Goal: Information Seeking & Learning: Find specific fact

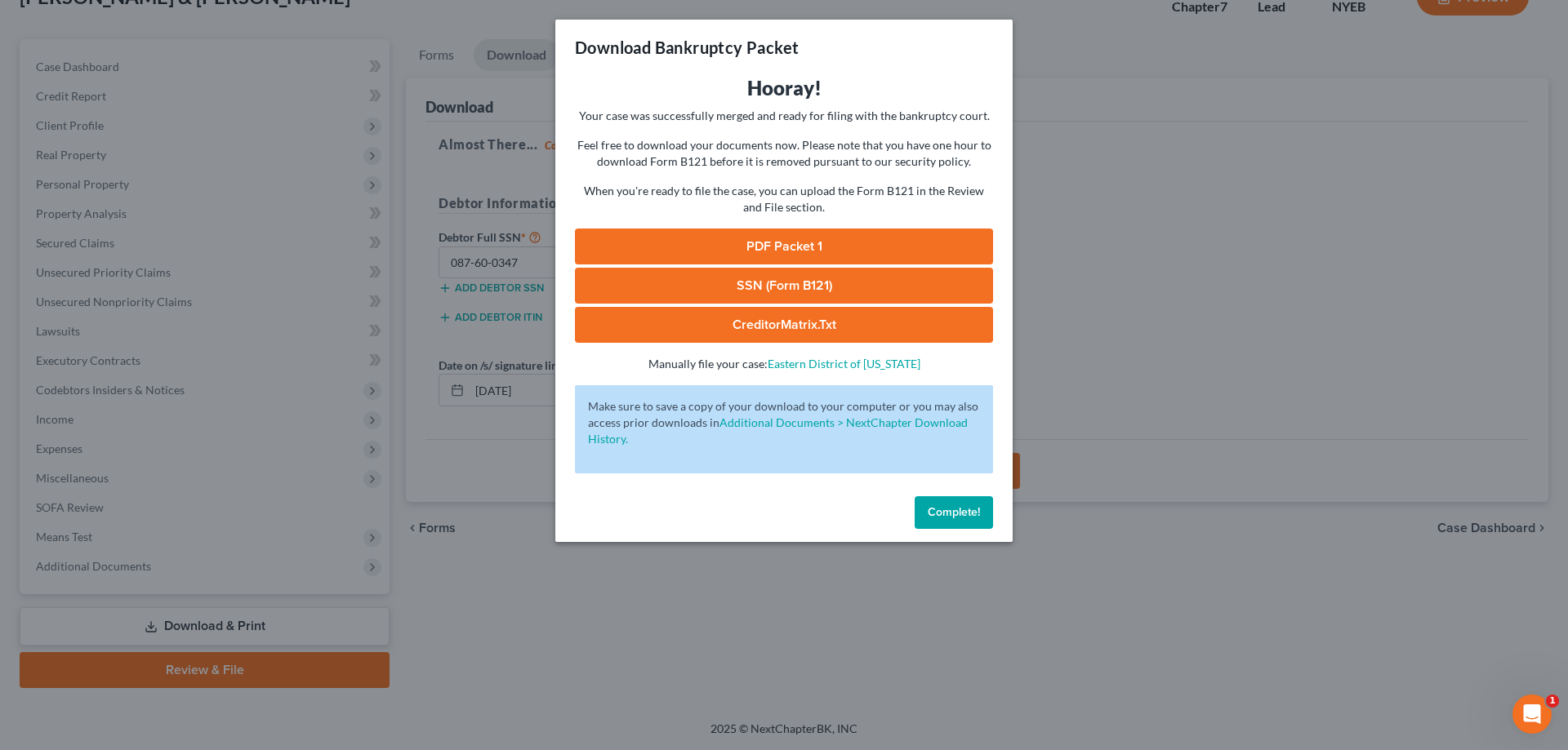
click at [950, 515] on span "Complete!" at bounding box center [954, 512] width 52 height 14
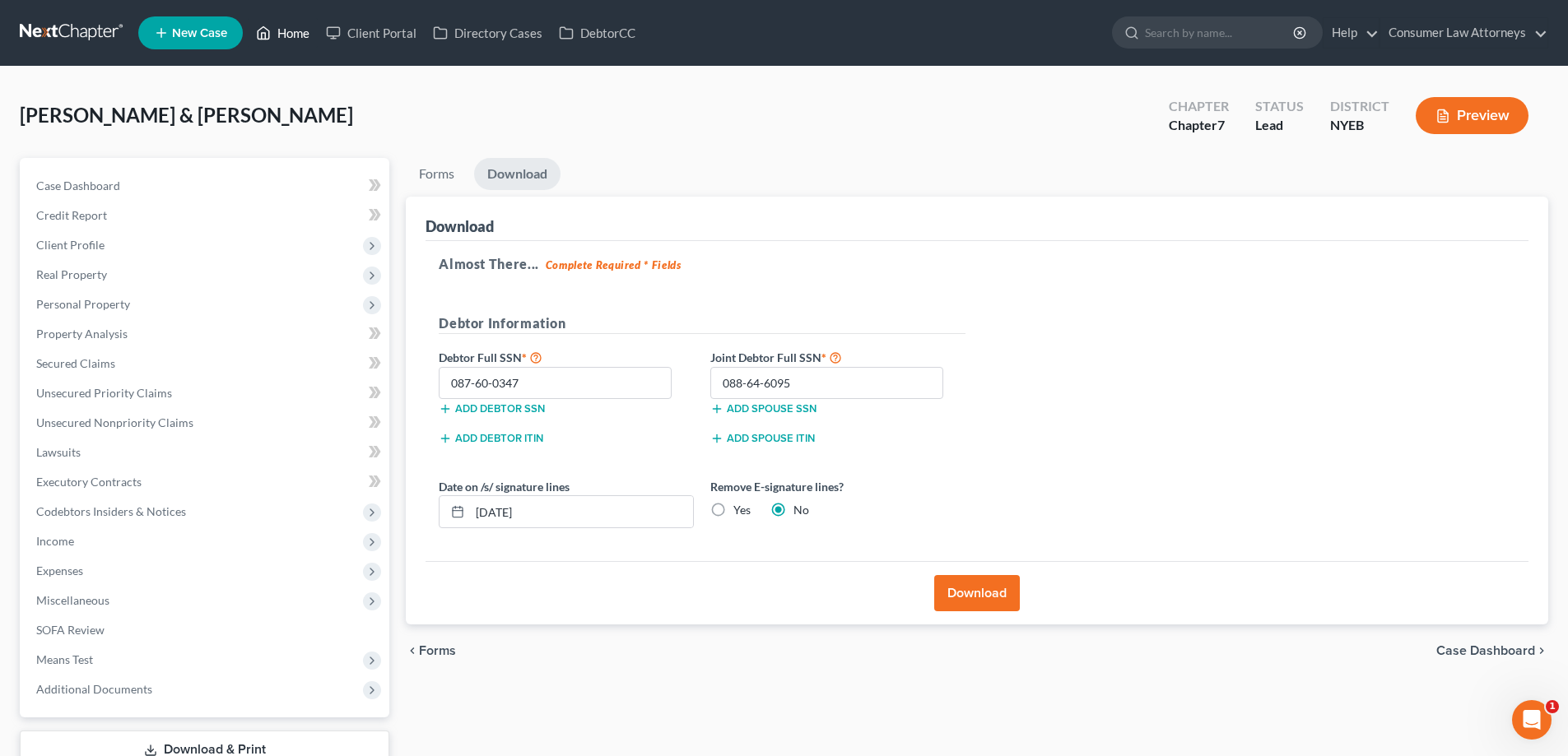
click at [287, 37] on link "Home" at bounding box center [282, 33] width 70 height 30
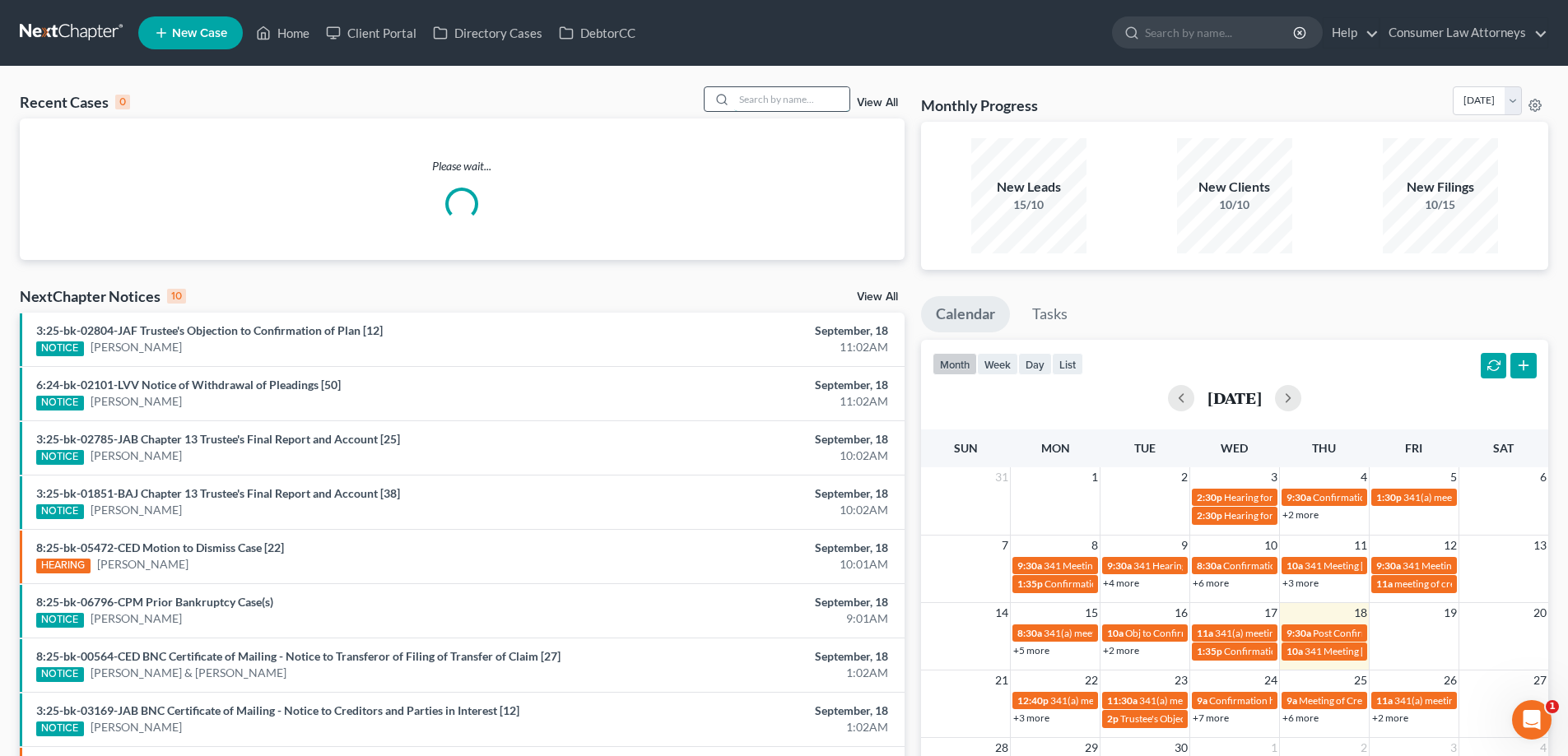
click at [739, 104] on input "search" at bounding box center [791, 99] width 115 height 24
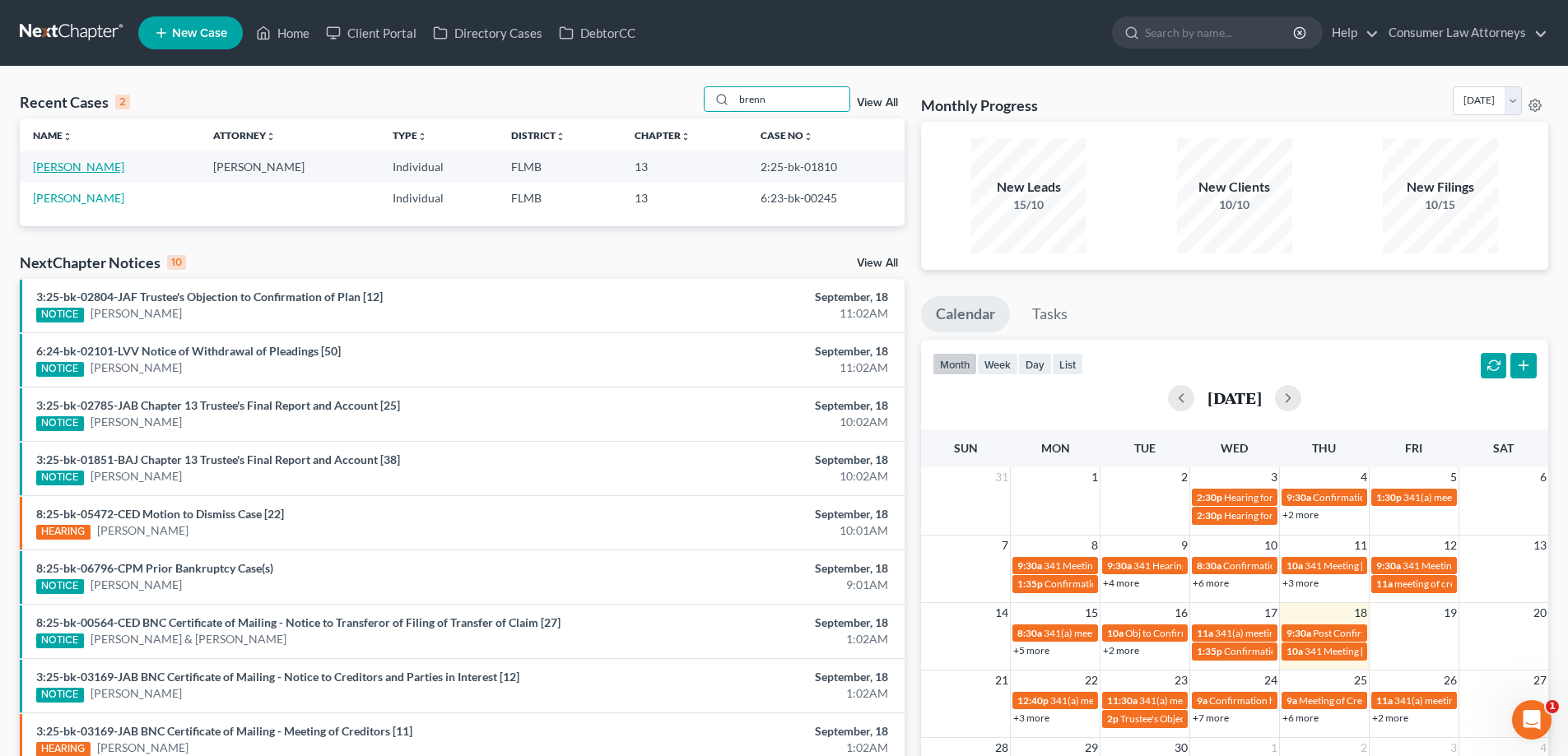
type input "brenn"
click at [94, 171] on link "[PERSON_NAME]" at bounding box center [78, 166] width 91 height 14
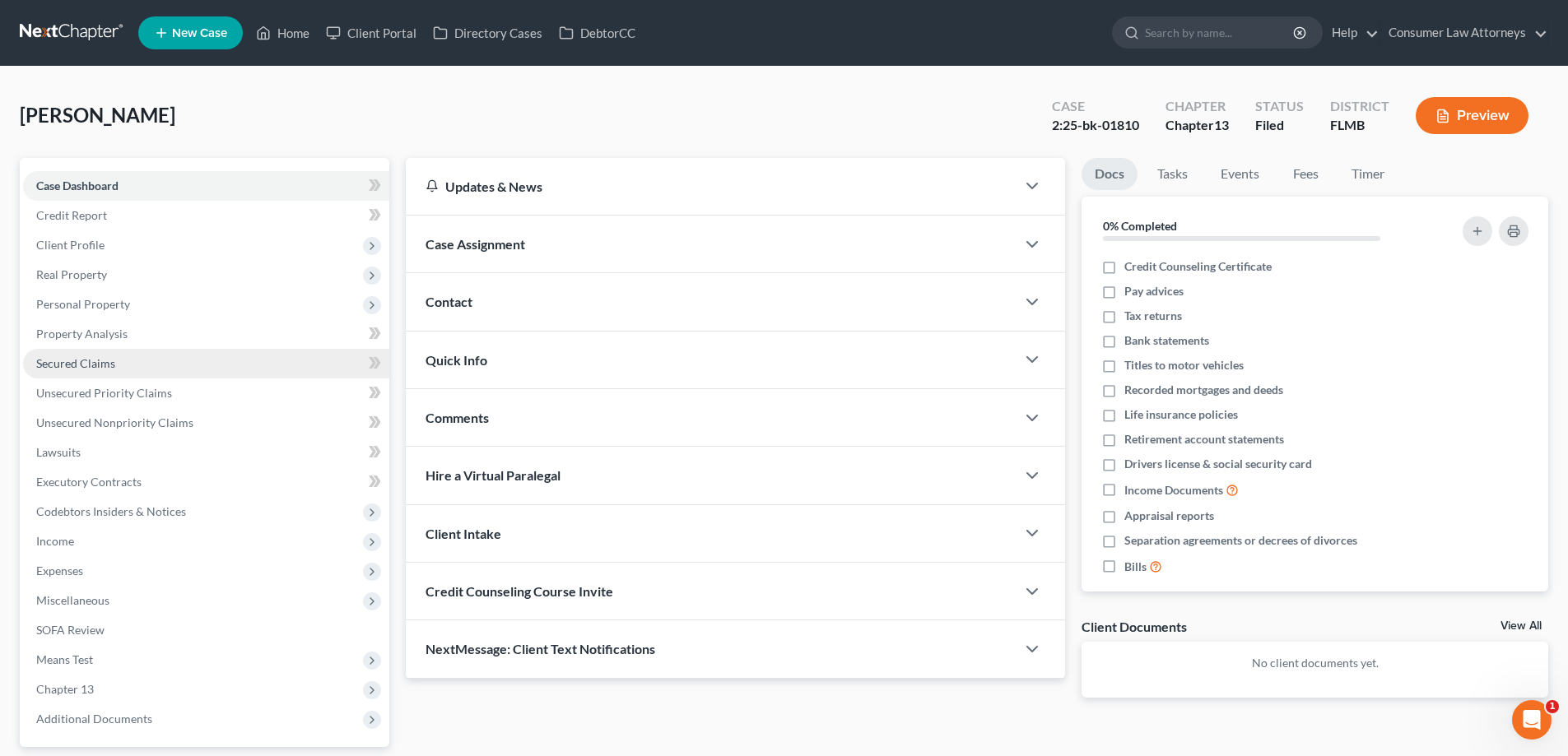
click at [112, 367] on span "Secured Claims" at bounding box center [75, 363] width 79 height 14
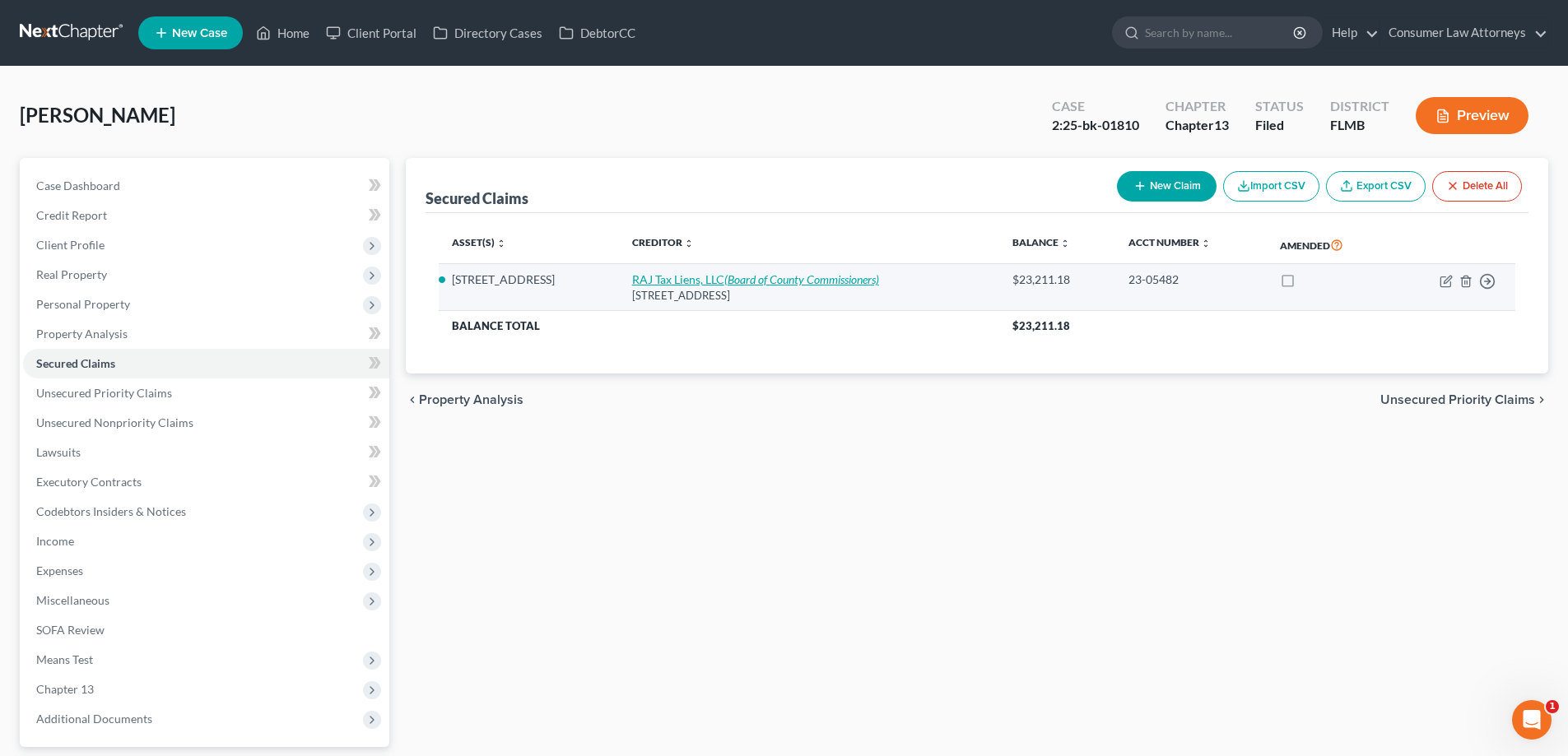
drag, startPoint x: 610, startPoint y: 275, endPoint x: 717, endPoint y: 282, distance: 107.2
click at [717, 282] on tr "[STREET_ADDRESS] Tax Liens, LLC (Board of County Commissioners) [STREET_ADDRESS…" at bounding box center [977, 288] width 1076 height 47
drag, startPoint x: 628, startPoint y: 301, endPoint x: 844, endPoint y: 296, distance: 216.1
click at [844, 296] on div "[STREET_ADDRESS]" at bounding box center [808, 295] width 353 height 16
copy div "[STREET_ADDRESS]"
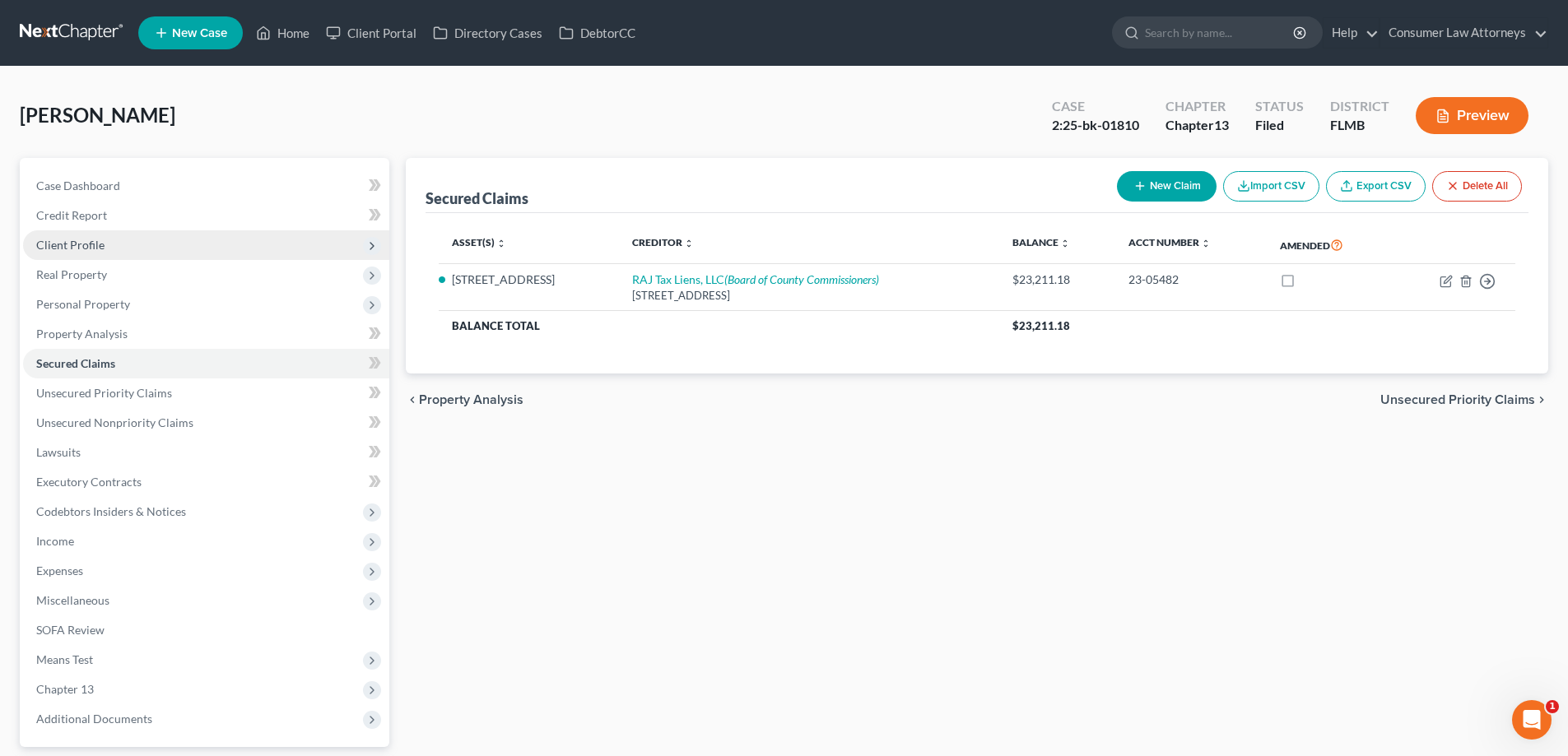
click at [38, 244] on span "Client Profile" at bounding box center [71, 244] width 69 height 14
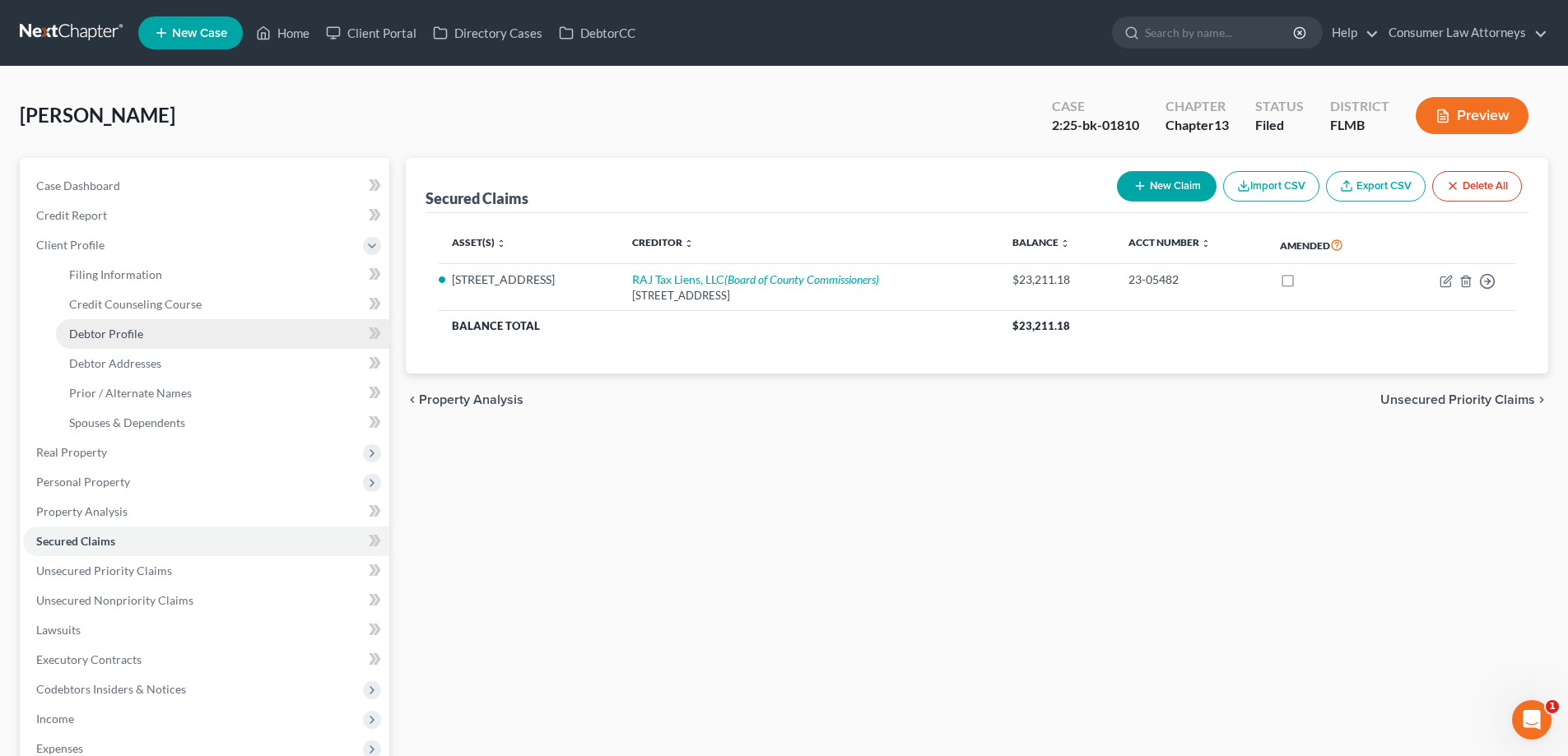
click at [99, 334] on span "Debtor Profile" at bounding box center [107, 333] width 74 height 14
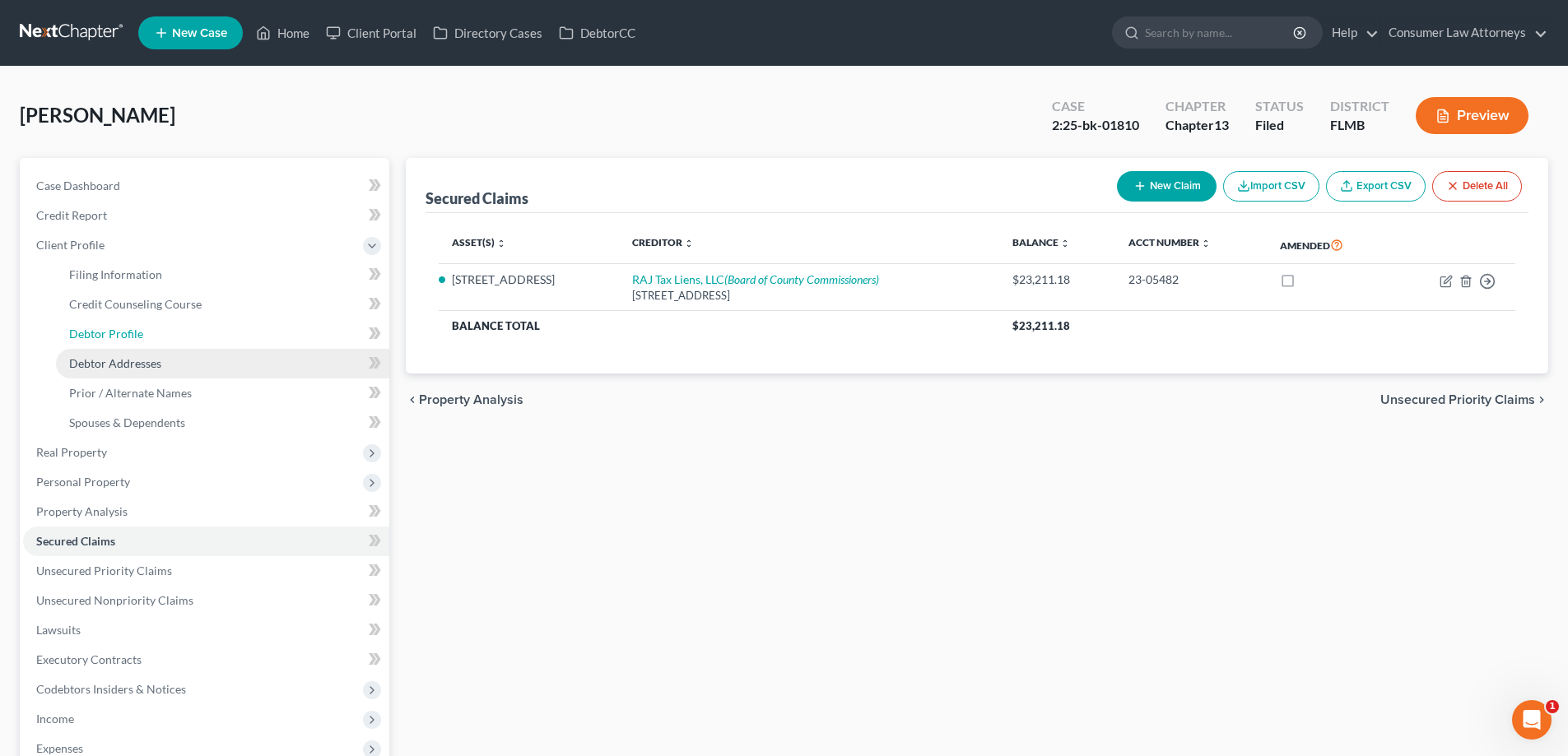
select select "0"
select select "1"
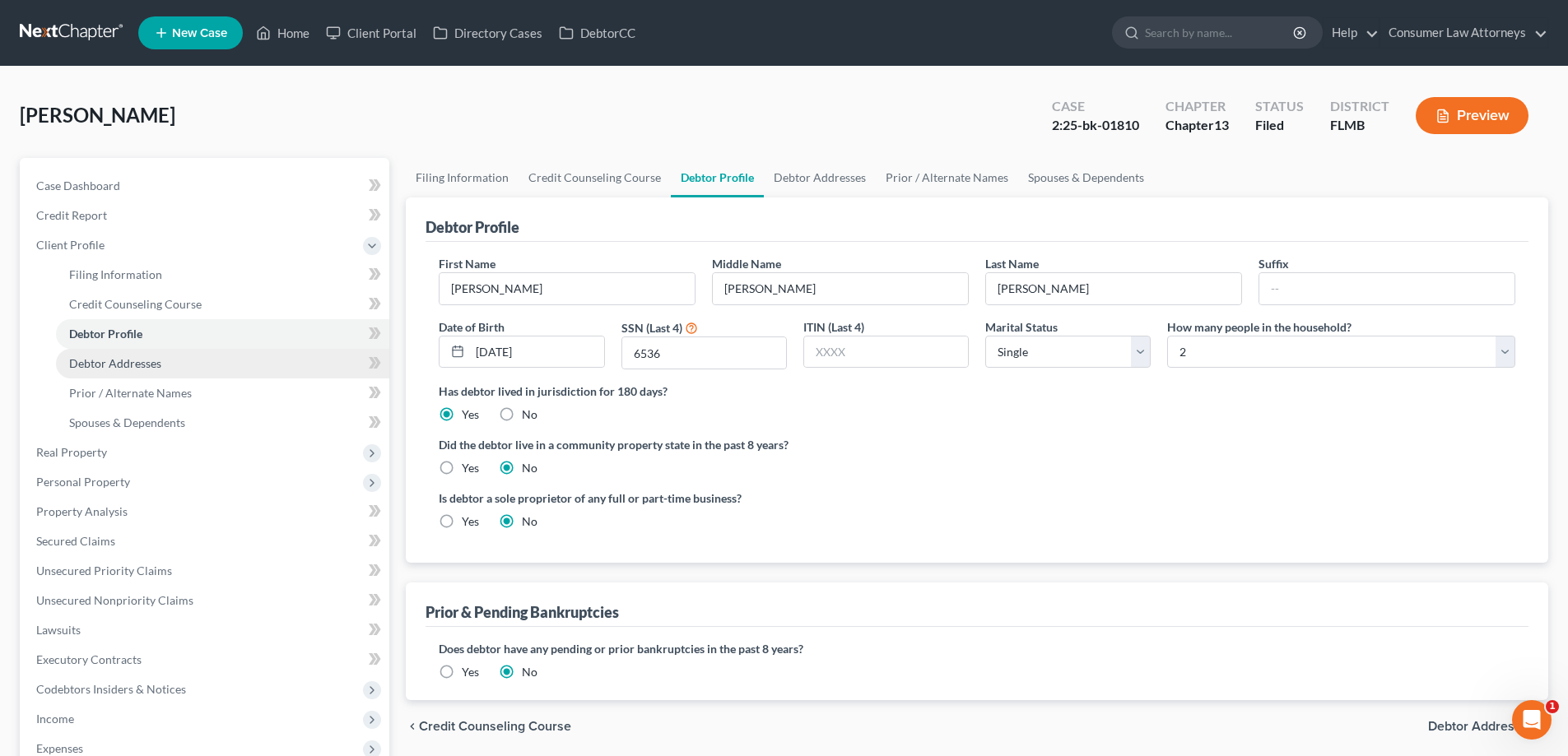
click at [135, 367] on span "Debtor Addresses" at bounding box center [115, 363] width 92 height 14
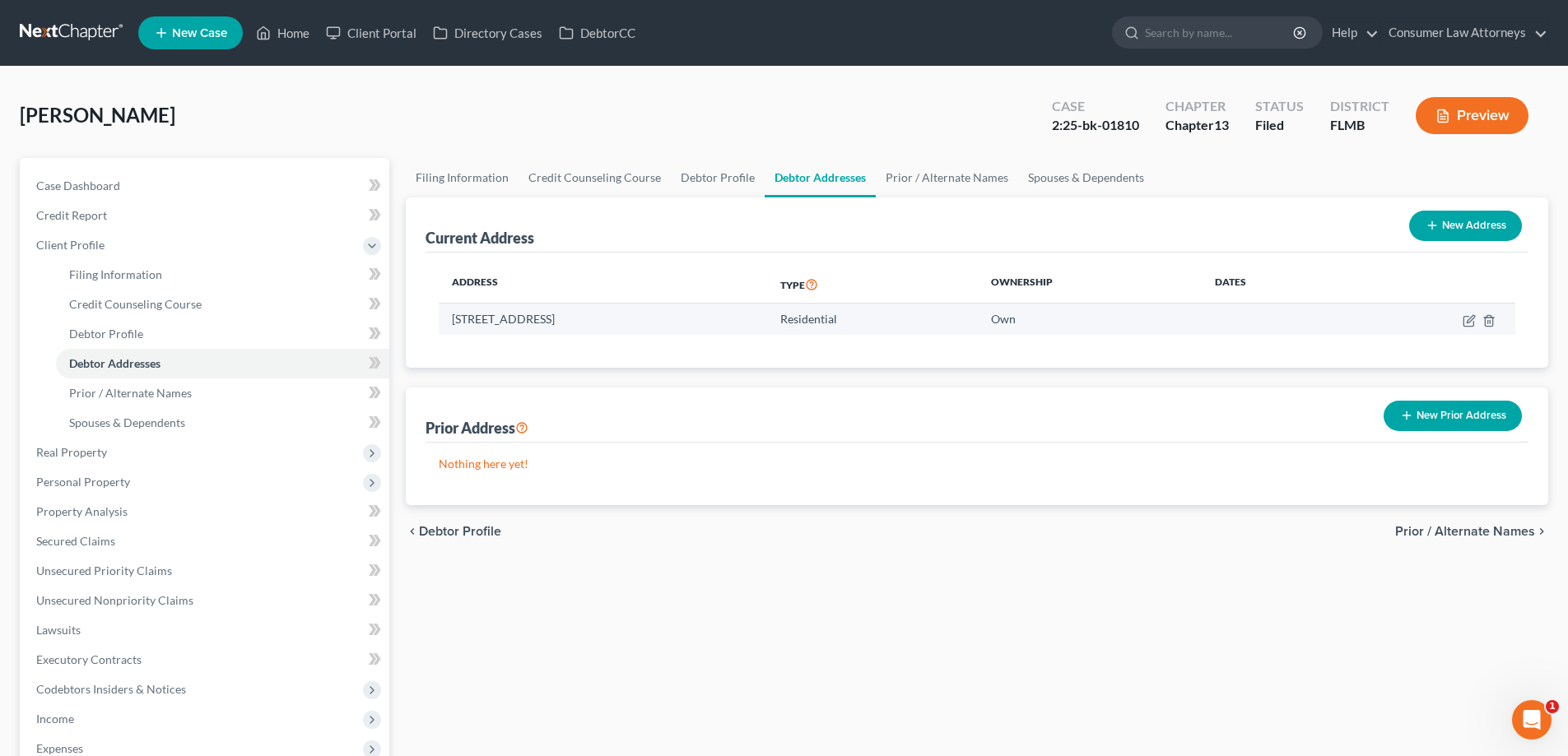
drag, startPoint x: 455, startPoint y: 322, endPoint x: 670, endPoint y: 326, distance: 215.0
click at [670, 326] on td "[STREET_ADDRESS]" at bounding box center [603, 319] width 328 height 32
copy td "[STREET_ADDRESS]"
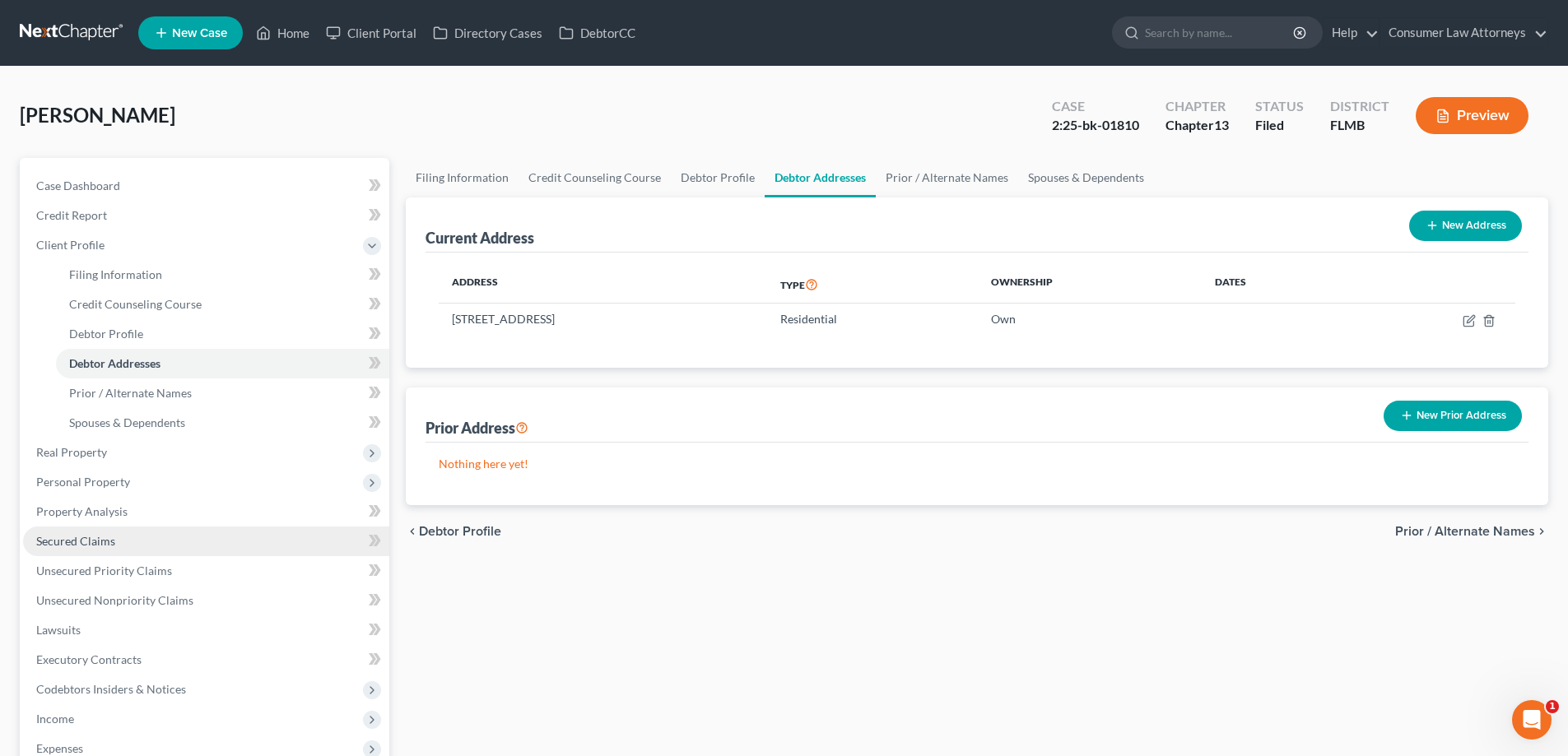
click at [70, 549] on link "Secured Claims" at bounding box center [206, 542] width 366 height 30
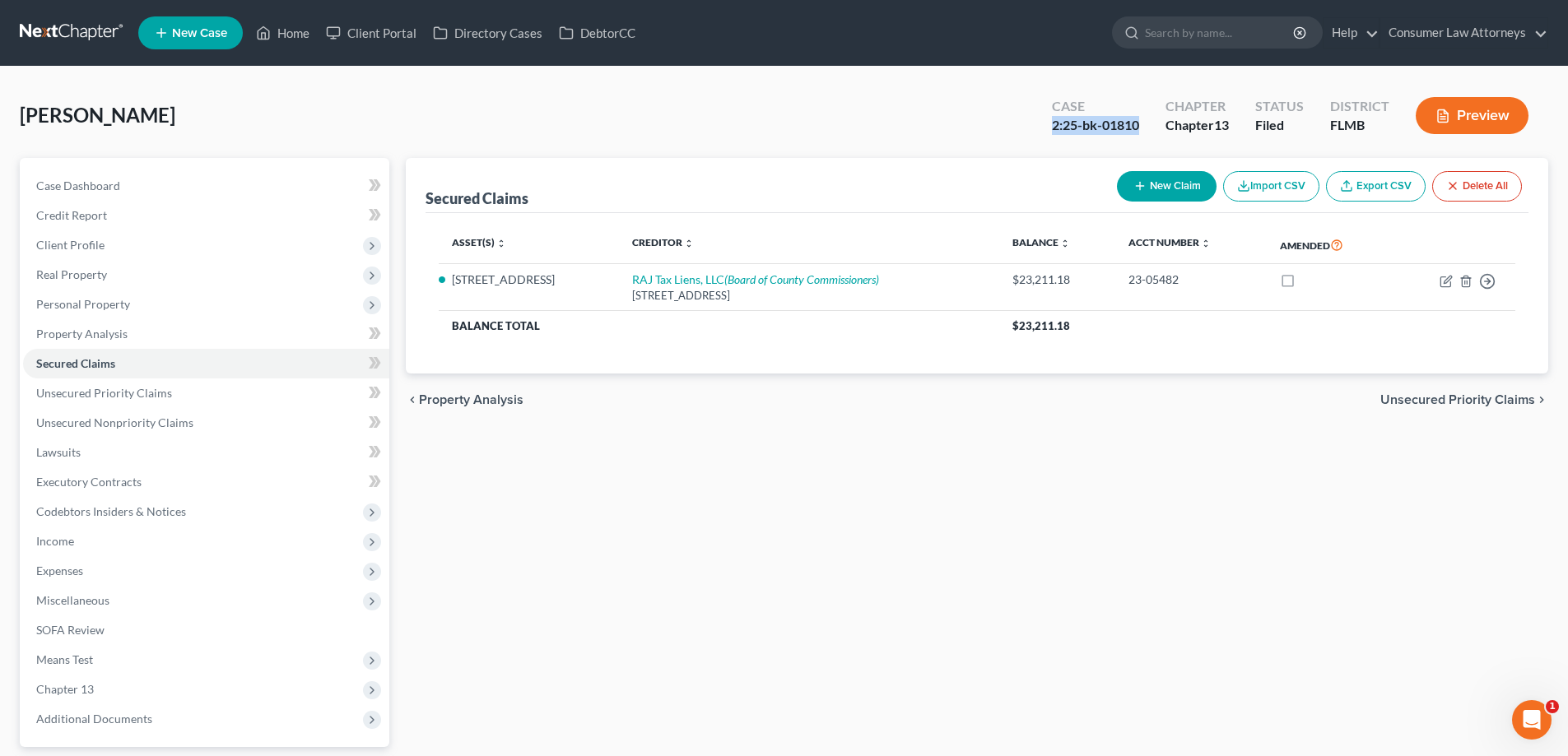
drag, startPoint x: 1143, startPoint y: 123, endPoint x: 1046, endPoint y: 123, distance: 97.0
click at [1046, 123] on div "Case 2:25-bk-01810" at bounding box center [1095, 117] width 113 height 48
copy div "2:25-bk-01810"
click at [131, 416] on span "Unsecured Nonpriority Claims" at bounding box center [114, 422] width 157 height 14
